Goal: Task Accomplishment & Management: Manage account settings

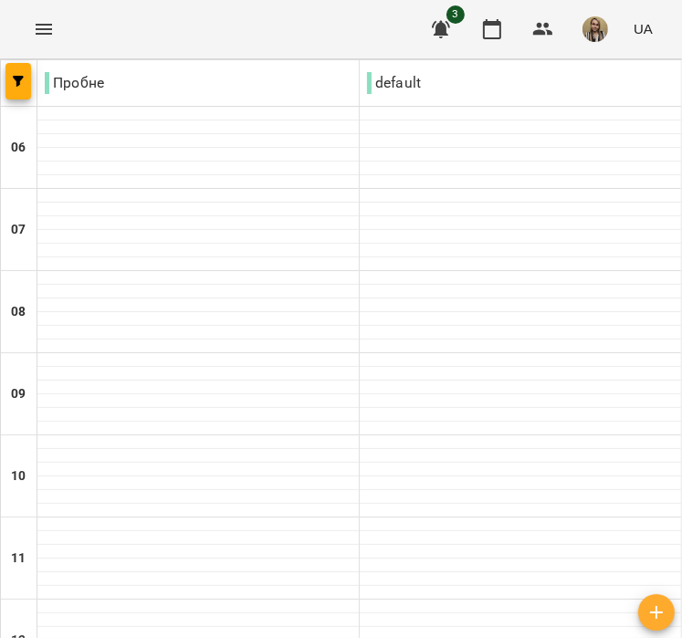
scroll to position [456, 0]
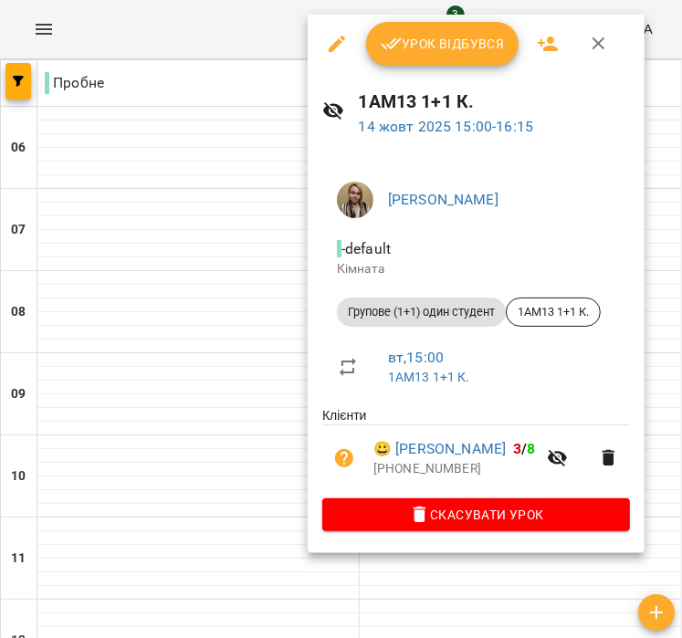
click at [454, 37] on span "Урок відбувся" at bounding box center [443, 44] width 124 height 22
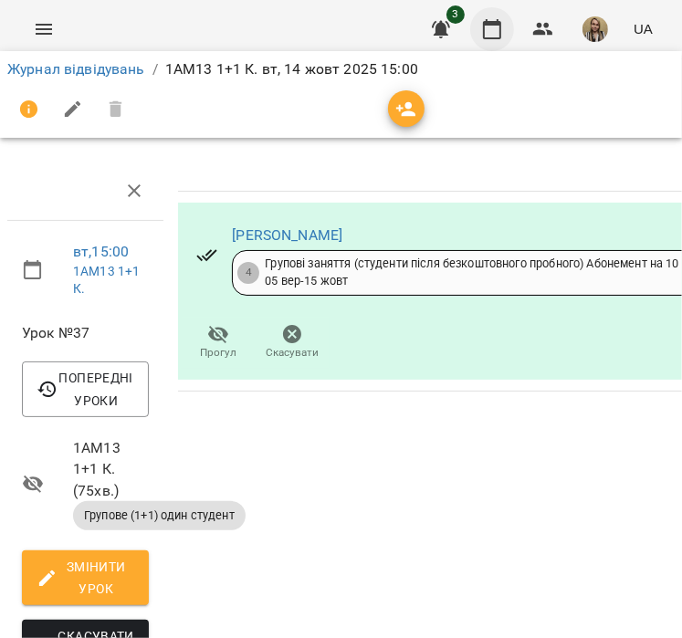
click at [497, 34] on icon "button" at bounding box center [492, 29] width 22 height 22
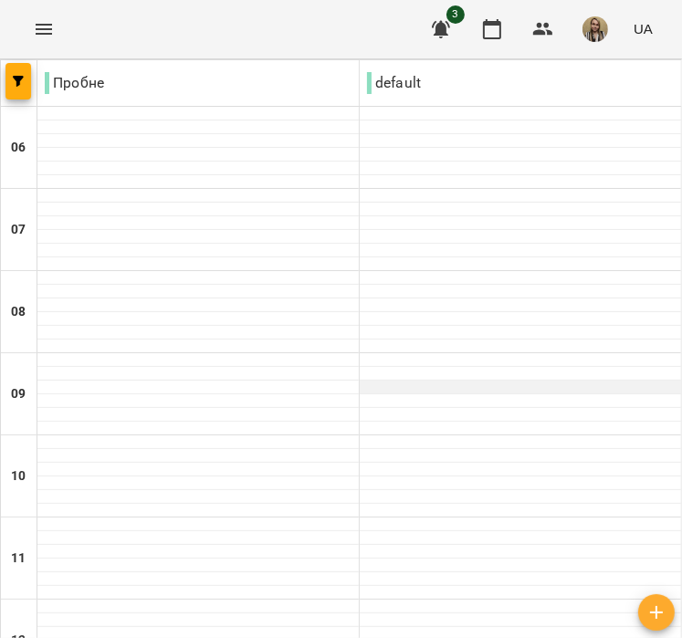
scroll to position [639, 0]
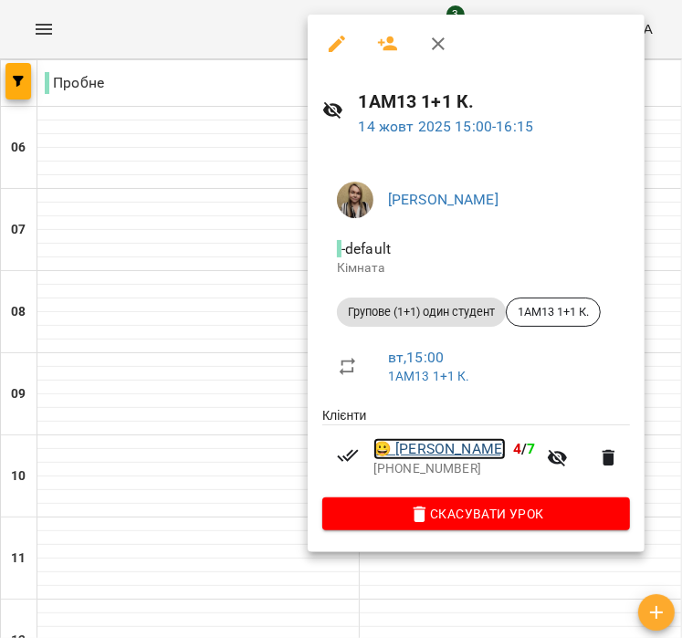
click at [465, 453] on link "😀 [PERSON_NAME]" at bounding box center [439, 449] width 132 height 22
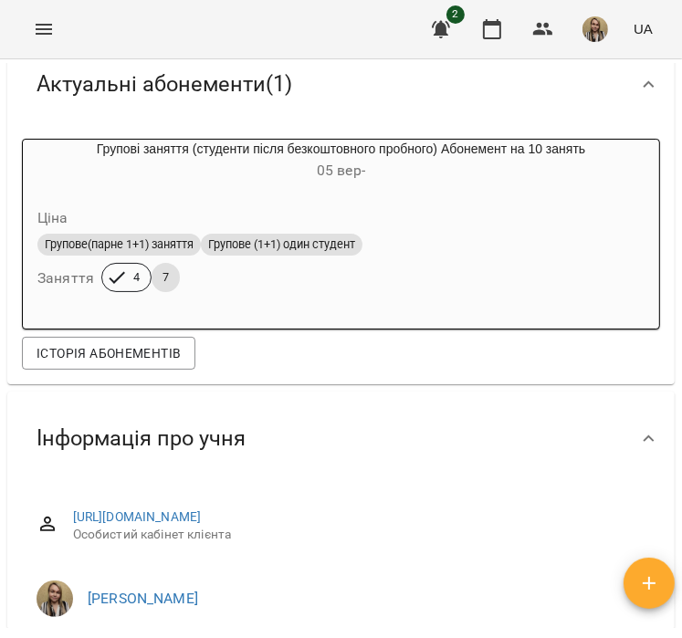
scroll to position [183, 0]
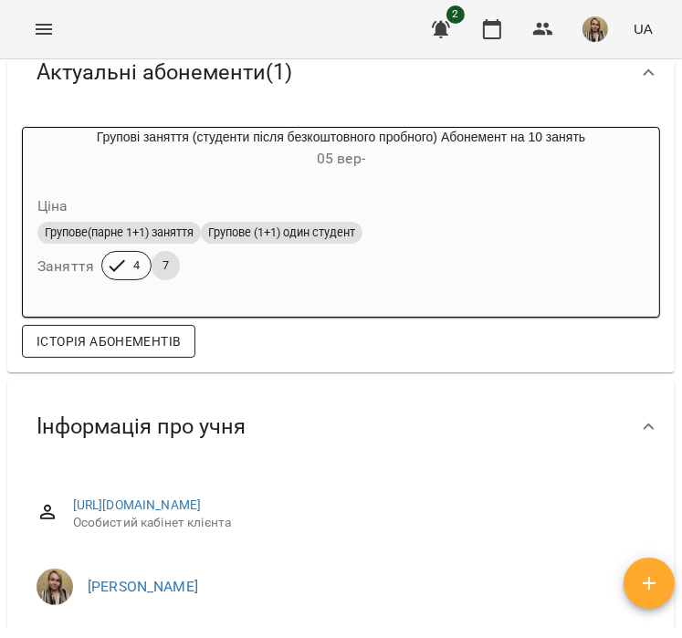
click at [175, 340] on span "Історія абонементів" at bounding box center [109, 341] width 144 height 22
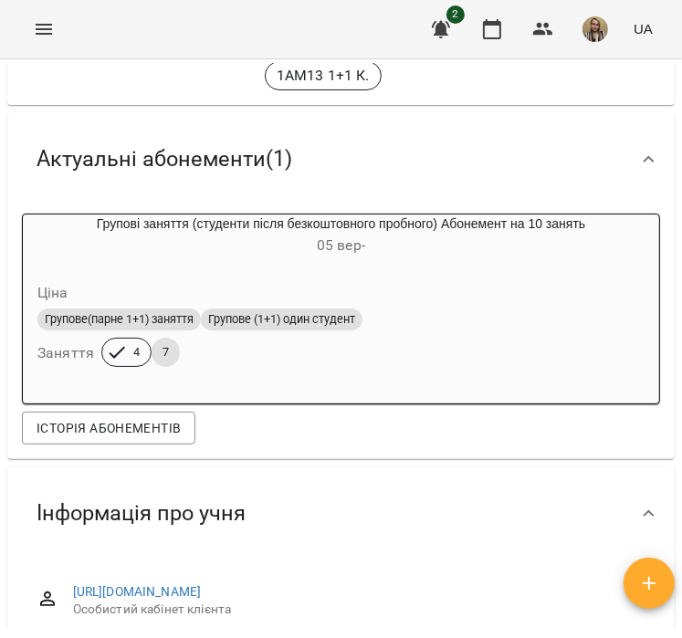
scroll to position [0, 0]
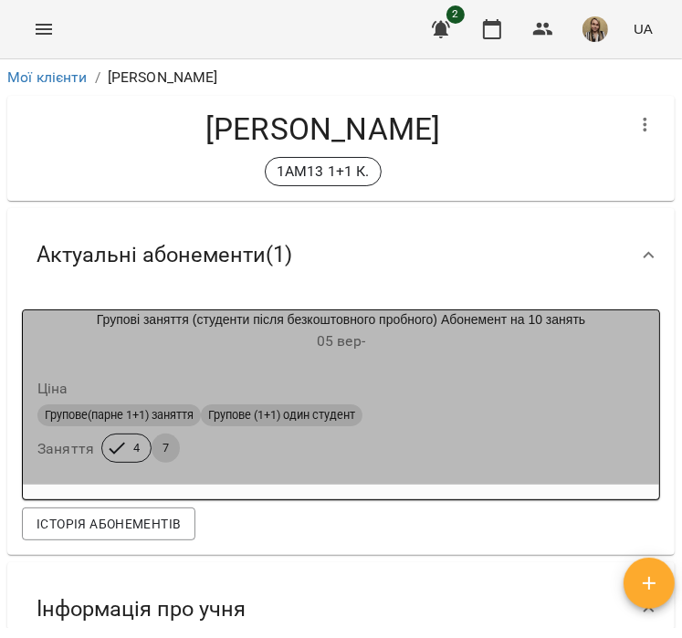
click at [375, 310] on div "Групові заняття (студенти після безкоштовного пробного) Абонемент на 10 занять …" at bounding box center [341, 332] width 636 height 44
